Goal: Communication & Community: Answer question/provide support

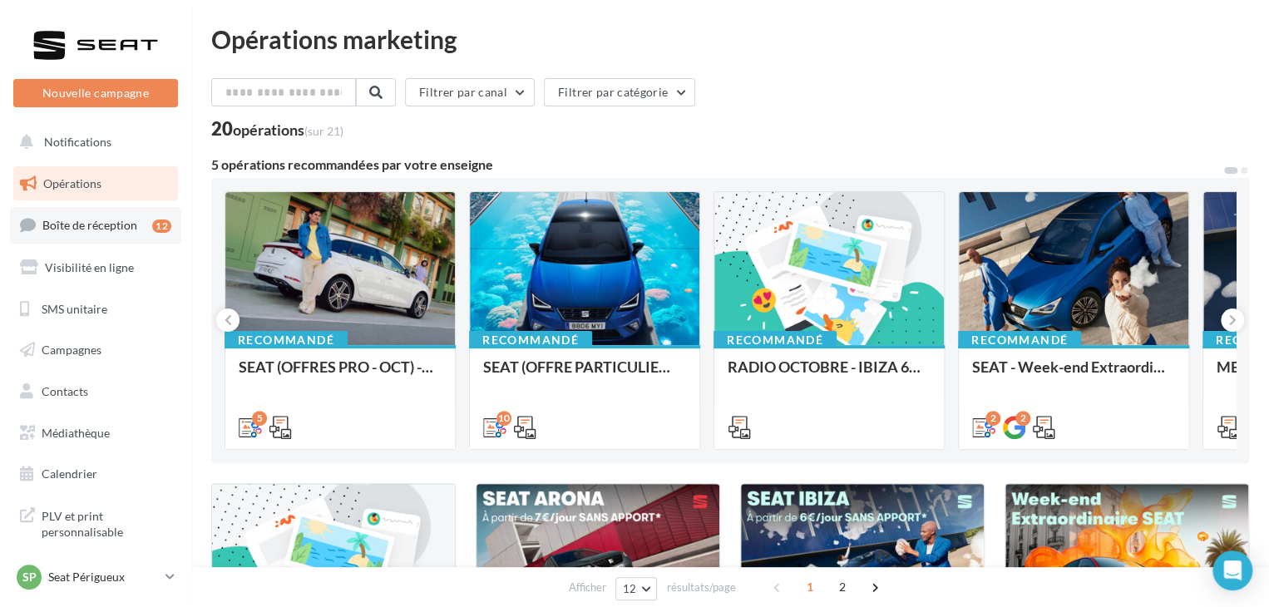
click at [133, 238] on link "Boîte de réception 12" at bounding box center [95, 225] width 171 height 36
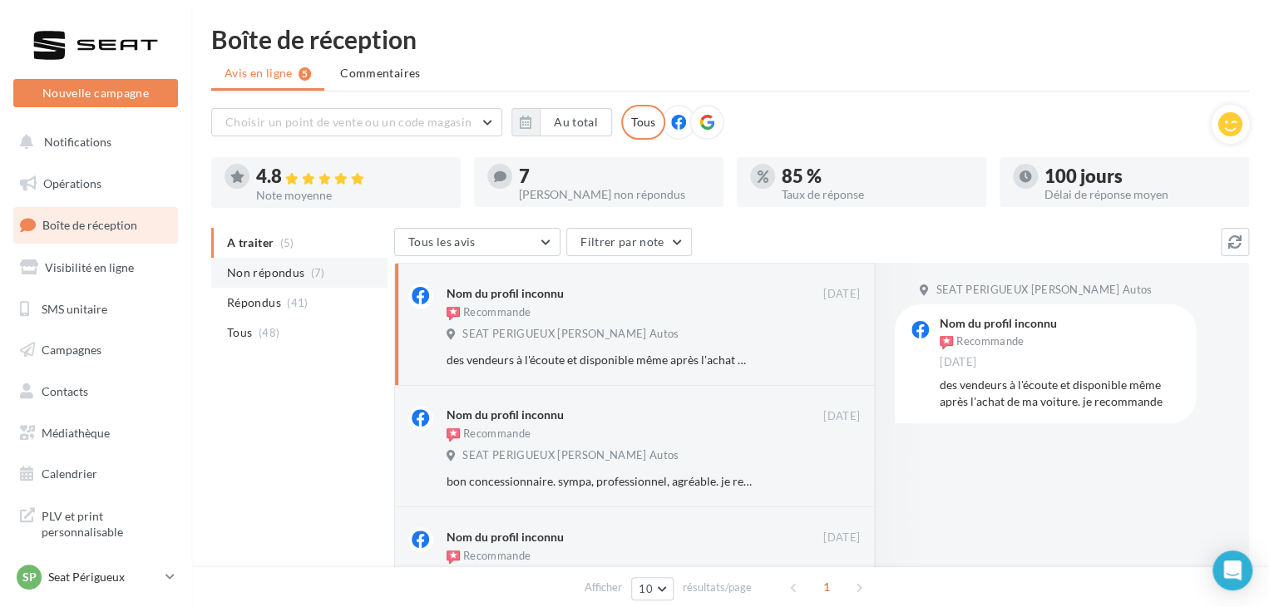
click at [293, 277] on span "Non répondus" at bounding box center [265, 272] width 77 height 17
click at [159, 571] on p "Seat Périgueux" at bounding box center [103, 577] width 111 height 17
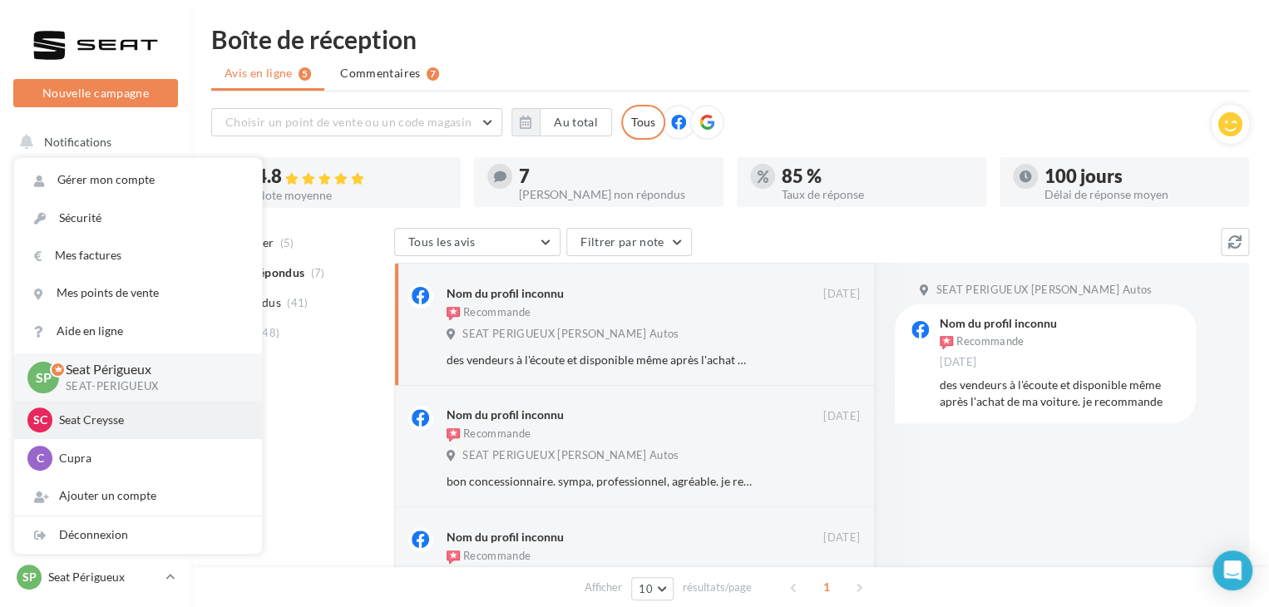
click at [141, 417] on p "Seat Creysse" at bounding box center [150, 420] width 183 height 17
